Goal: Check status: Check status

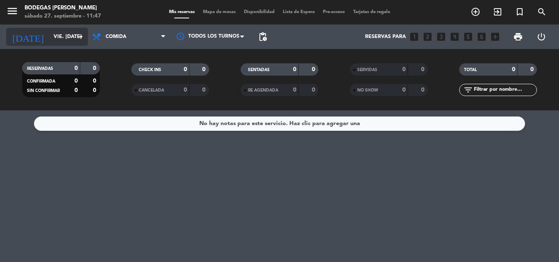
click at [59, 39] on input "vie. 26 sep." at bounding box center [84, 37] width 69 height 14
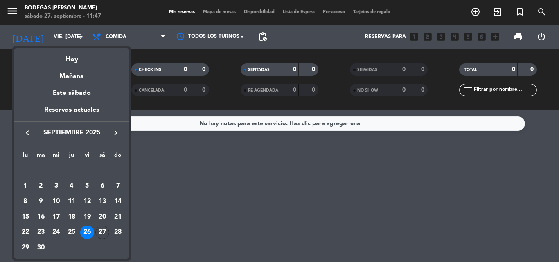
drag, startPoint x: 100, startPoint y: 233, endPoint x: 107, endPoint y: 225, distance: 10.7
click at [101, 233] on div "27" at bounding box center [102, 233] width 14 height 14
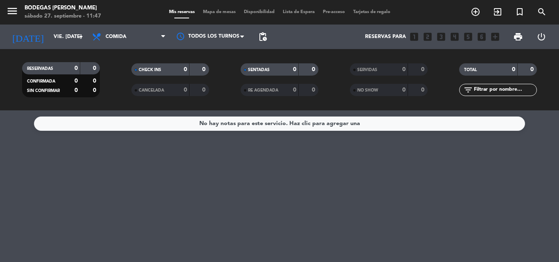
type input "sáb. [DATE]"
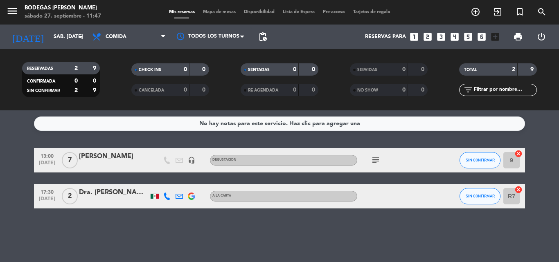
click at [129, 153] on div "[PERSON_NAME]" at bounding box center [114, 156] width 70 height 11
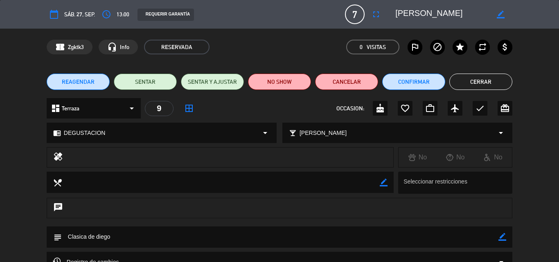
click at [62, 16] on div "calendar_today sáb. 27, sep." at bounding box center [71, 14] width 48 height 15
click at [69, 11] on span "sáb. 27, sep." at bounding box center [79, 14] width 31 height 9
